Goal: Task Accomplishment & Management: Manage account settings

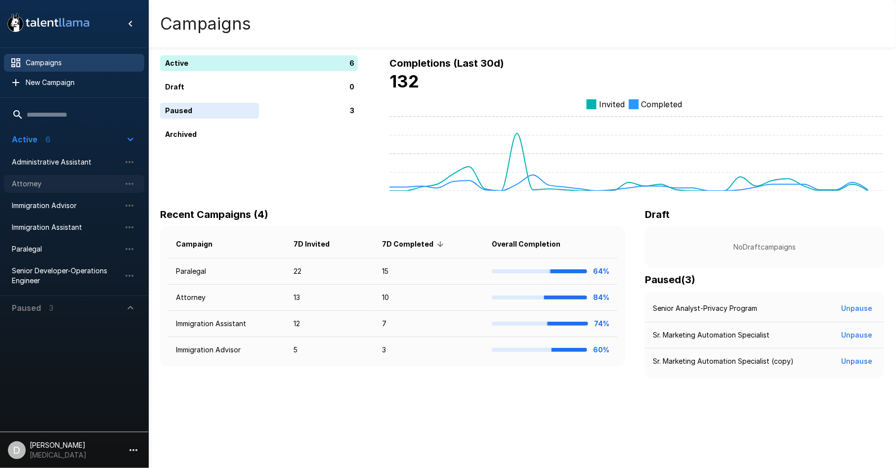
click at [44, 182] on span "Attorney" at bounding box center [66, 184] width 109 height 10
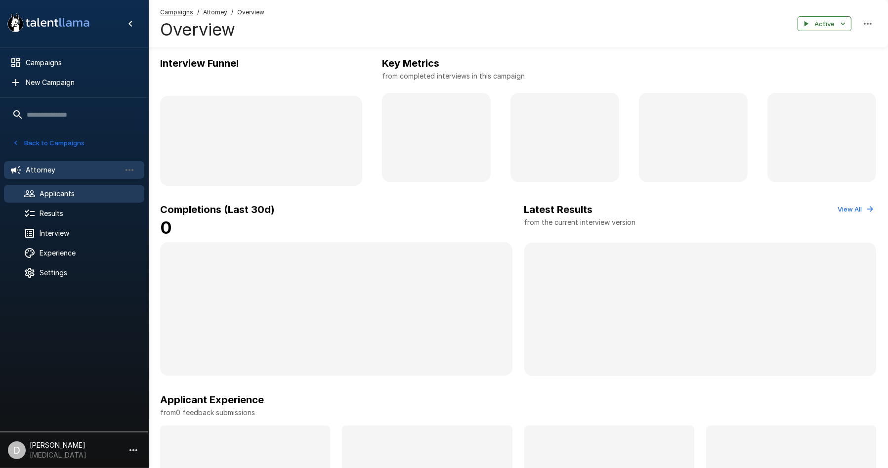
click at [59, 196] on span "Applicants" at bounding box center [88, 194] width 97 height 10
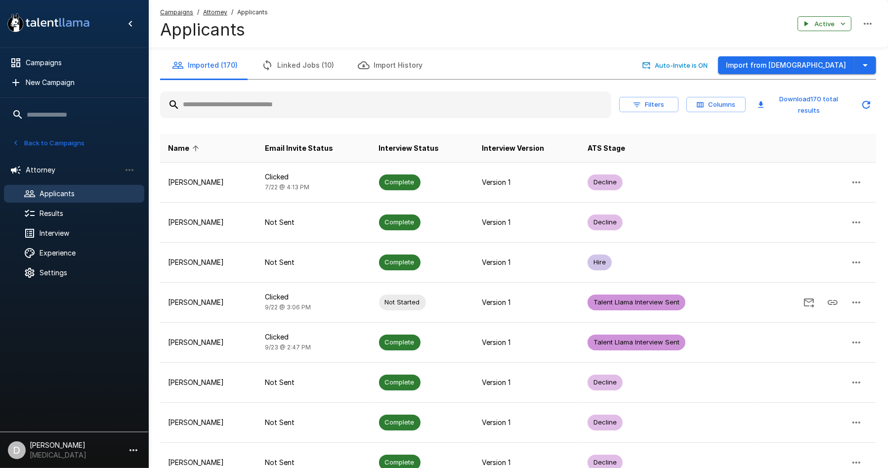
click at [303, 100] on input "text" at bounding box center [385, 105] width 451 height 18
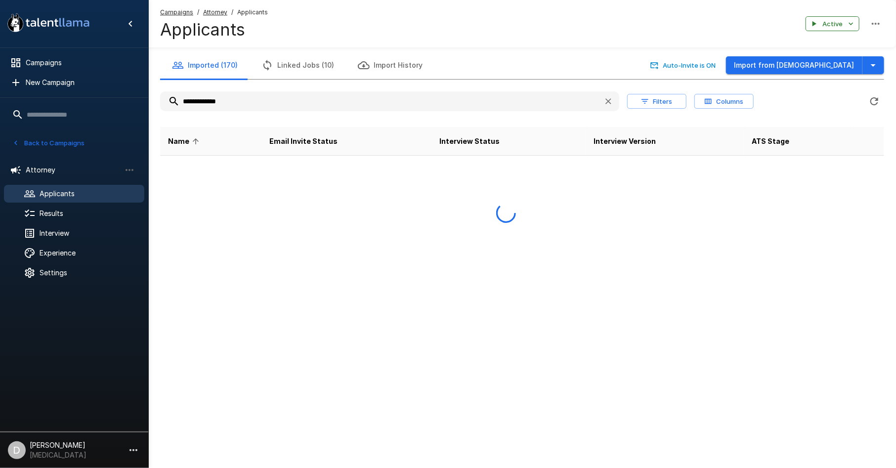
type input "**********"
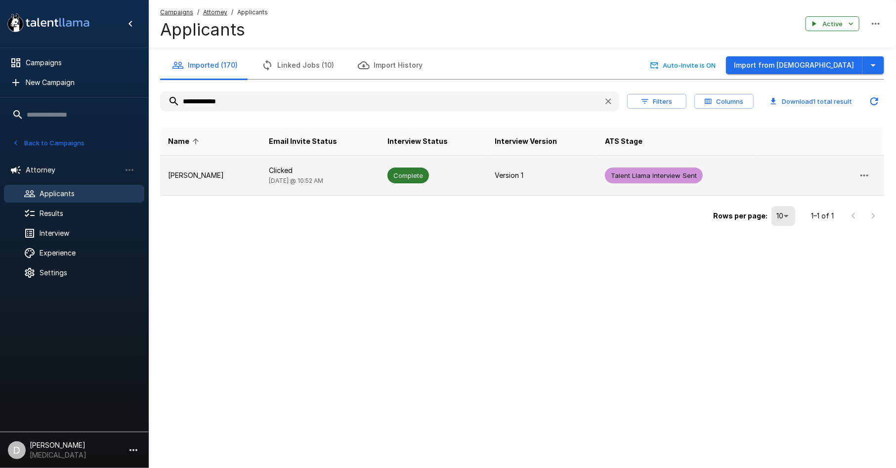
click at [305, 169] on p "Clicked" at bounding box center [320, 171] width 103 height 10
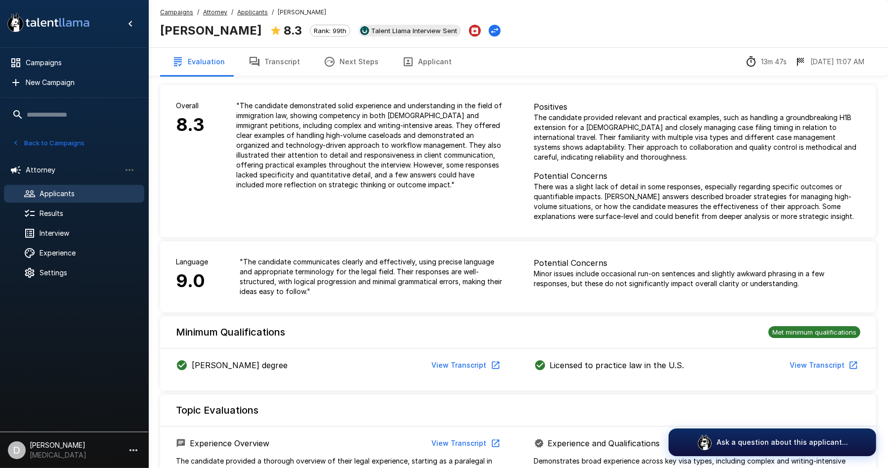
click at [280, 66] on button "Transcript" at bounding box center [274, 62] width 75 height 28
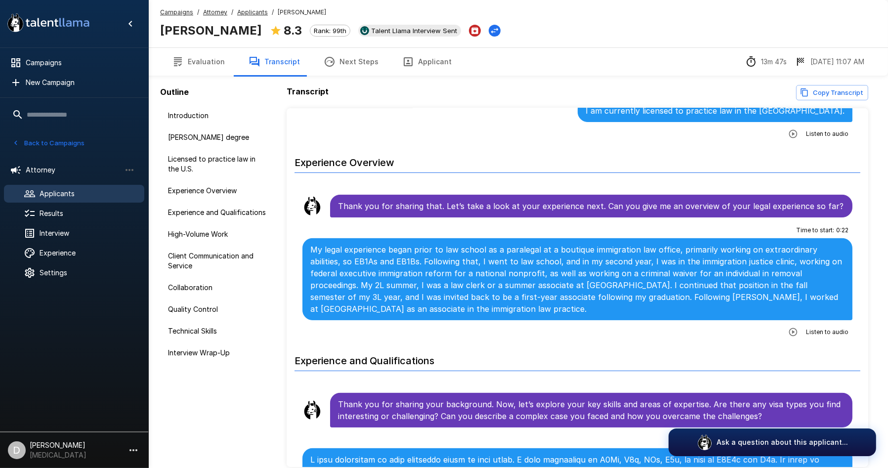
scroll to position [659, 0]
